Goal: Navigation & Orientation: Go to known website

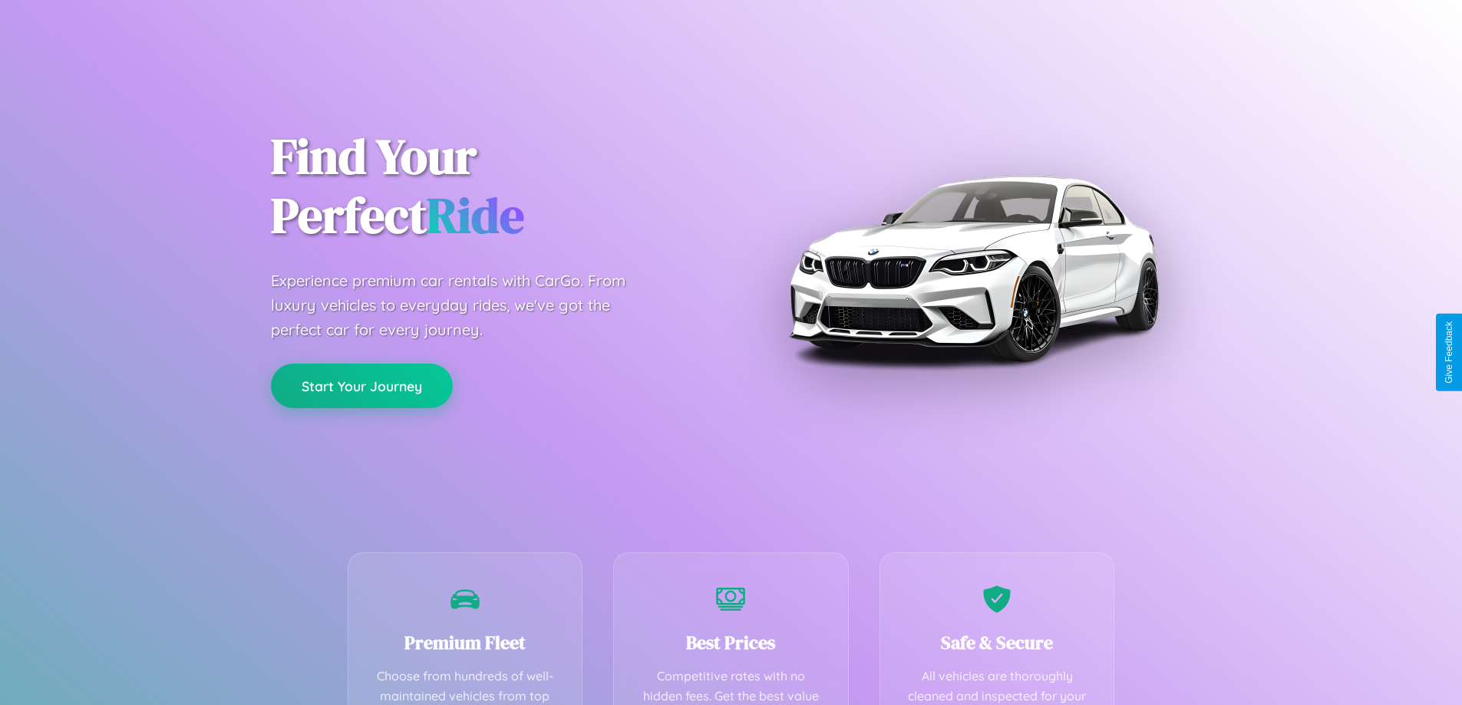
click at [362, 385] on button "Start Your Journey" at bounding box center [362, 386] width 182 height 45
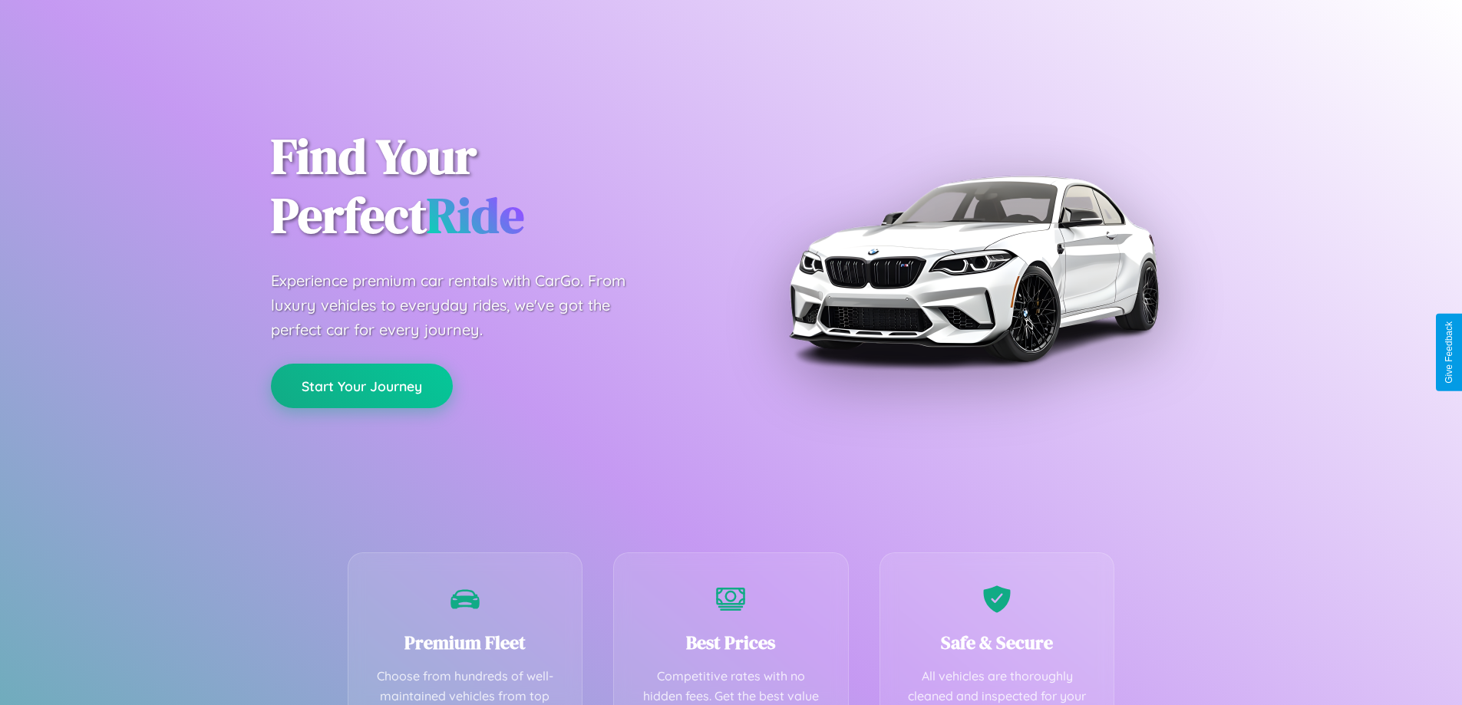
click at [362, 385] on button "Start Your Journey" at bounding box center [362, 386] width 182 height 45
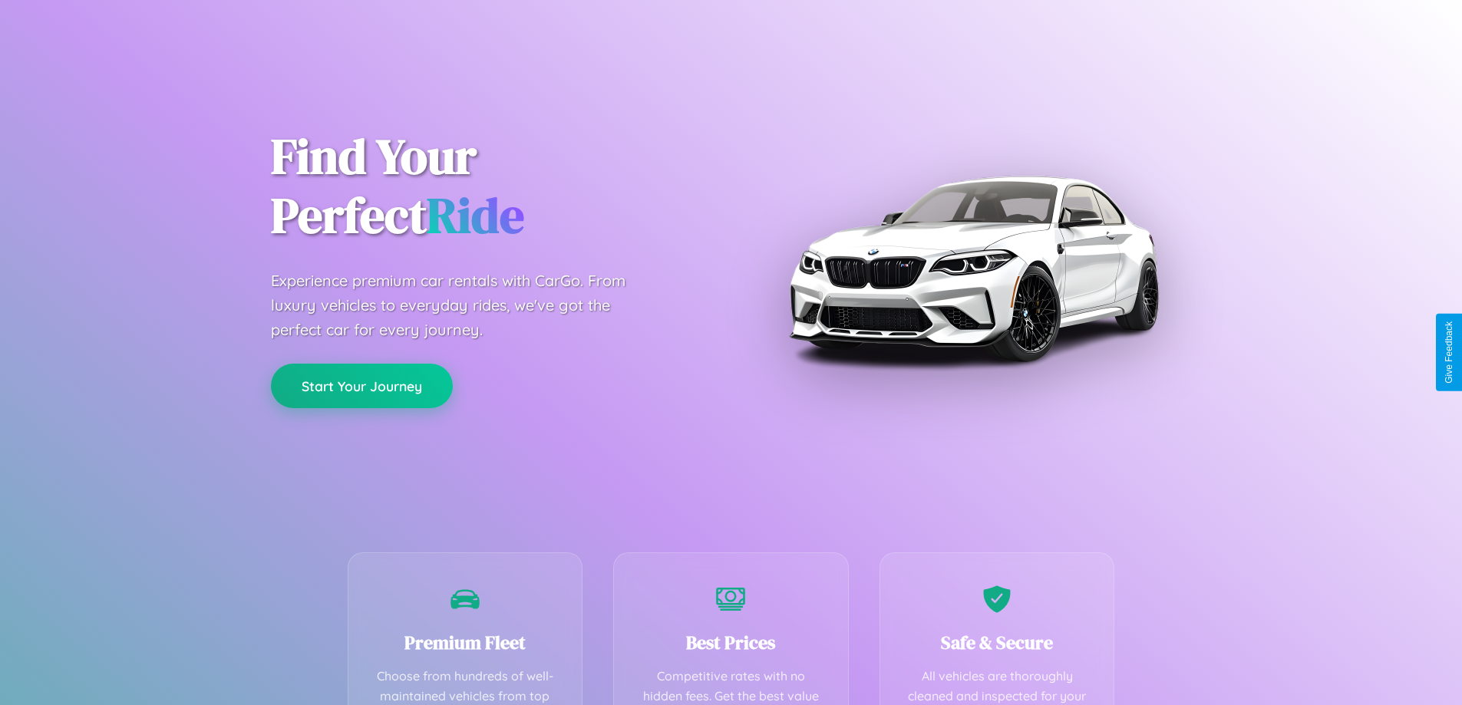
click at [362, 385] on button "Start Your Journey" at bounding box center [362, 386] width 182 height 45
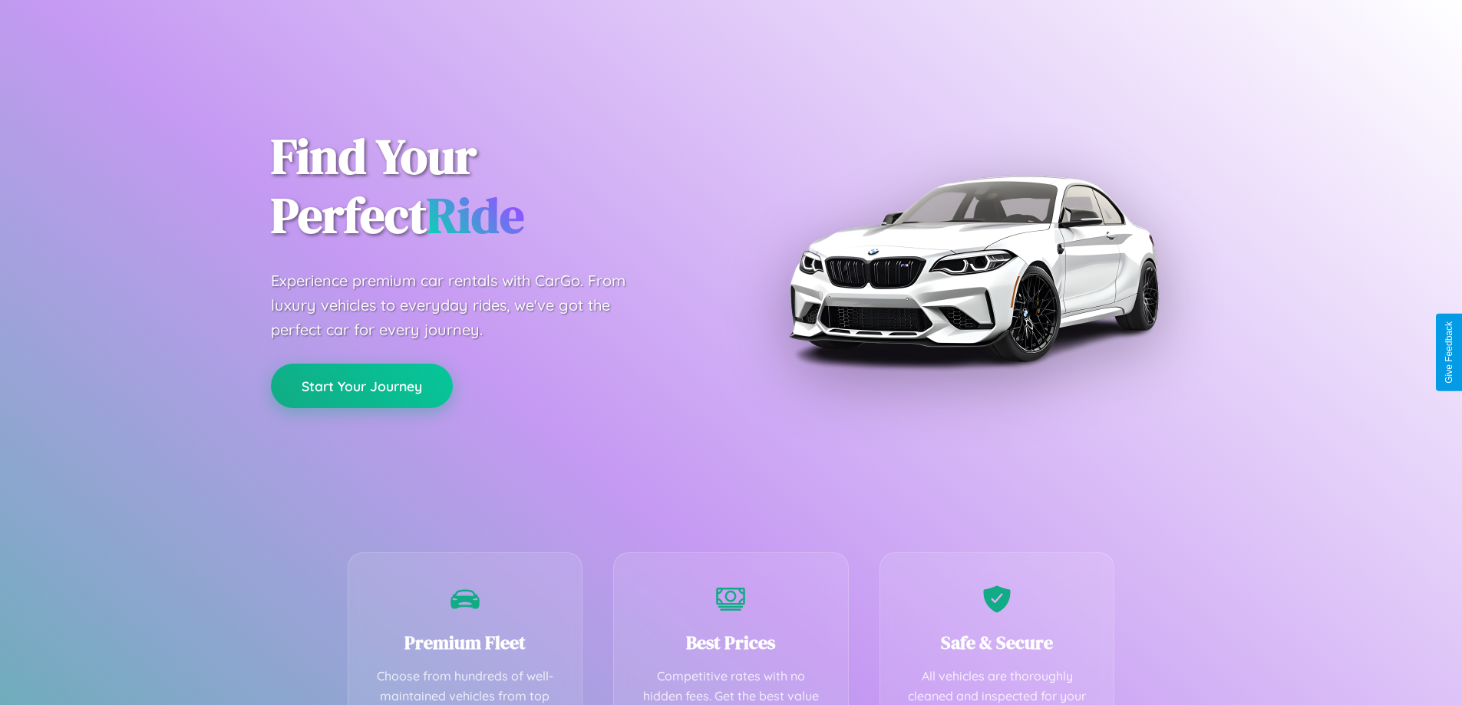
click at [362, 385] on button "Start Your Journey" at bounding box center [362, 386] width 182 height 45
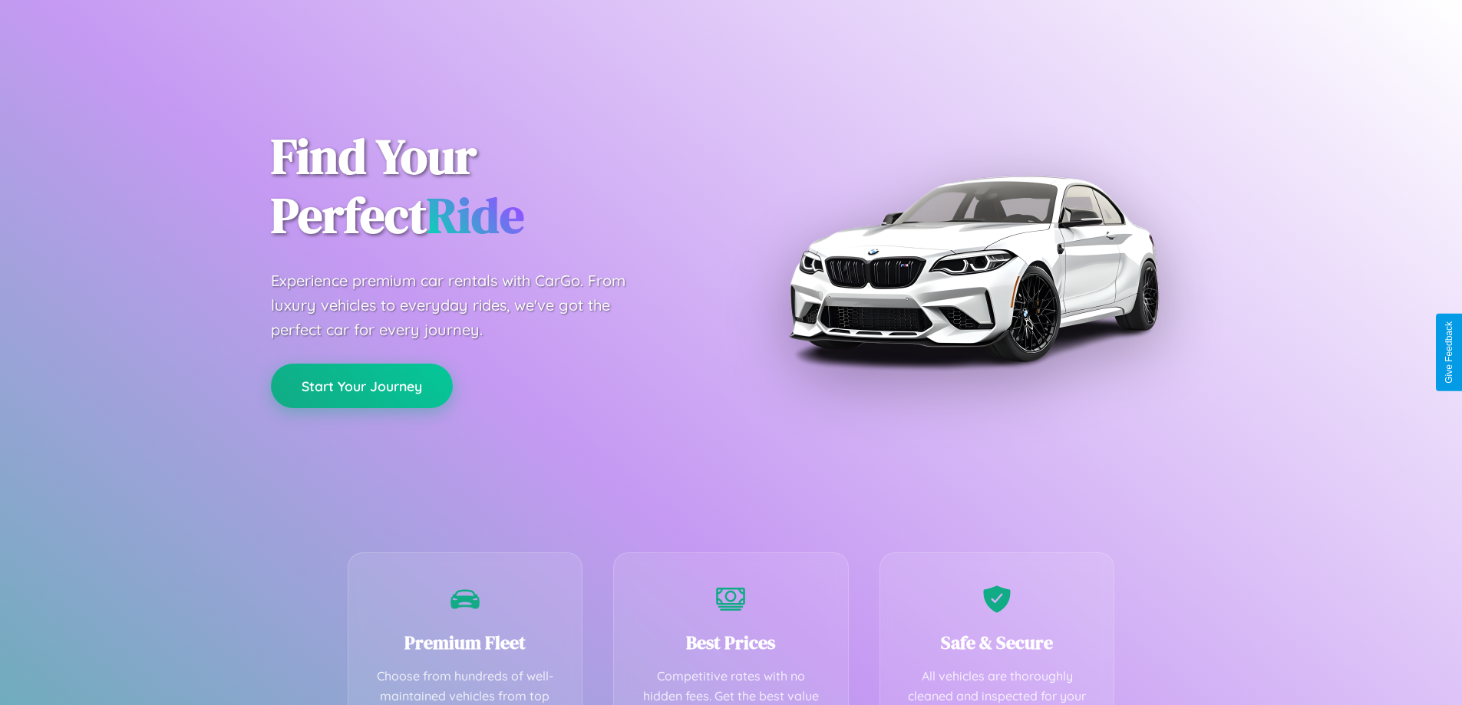
click at [362, 385] on button "Start Your Journey" at bounding box center [362, 386] width 182 height 45
